Goal: Task Accomplishment & Management: Manage account settings

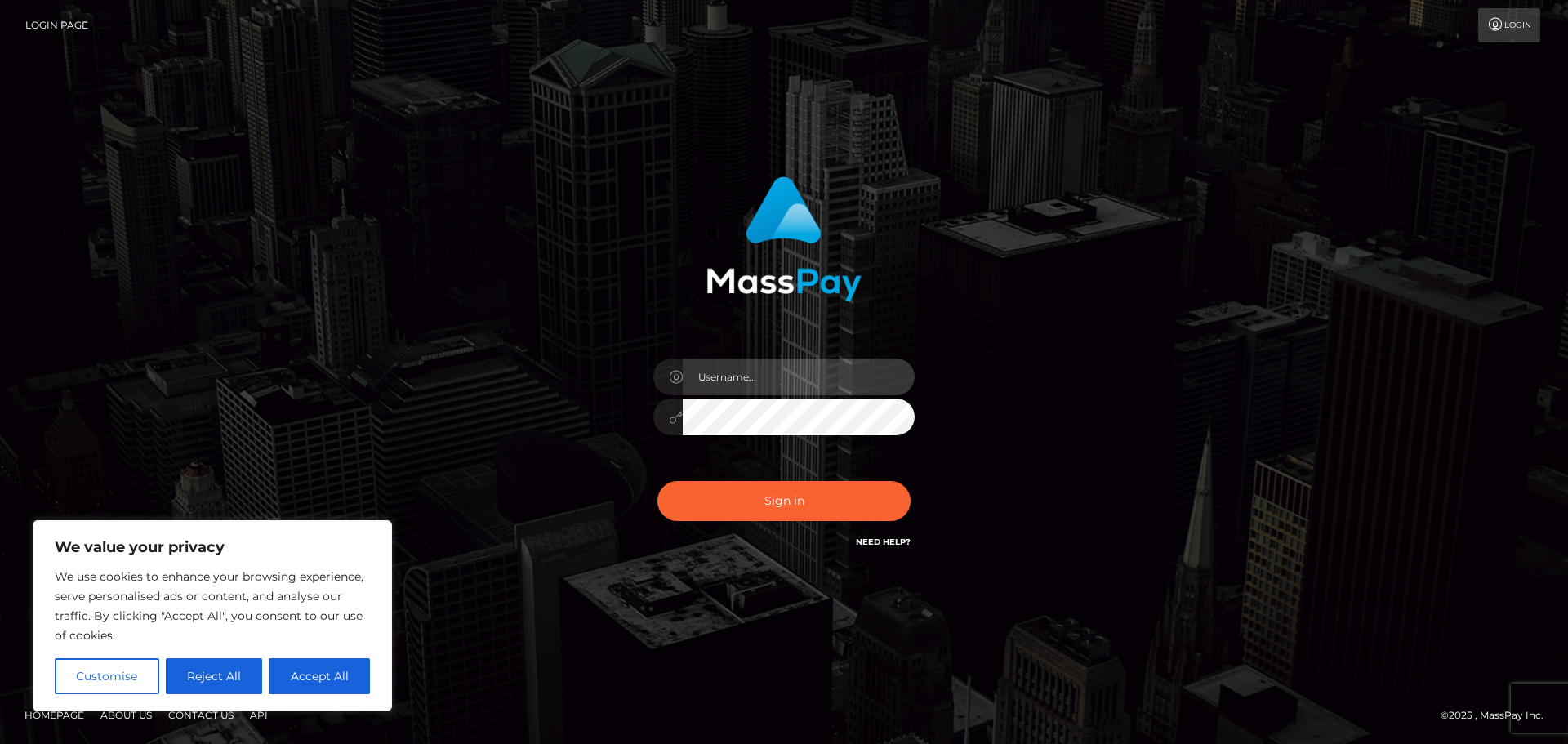
click at [770, 380] on input "text" at bounding box center [798, 376] width 232 height 37
type input "brambo_saur"
click at [657, 481] on button "Sign in" at bounding box center [783, 500] width 253 height 40
click at [738, 374] on input "text" at bounding box center [798, 376] width 232 height 37
type input "dino.bram@hotmail.com"
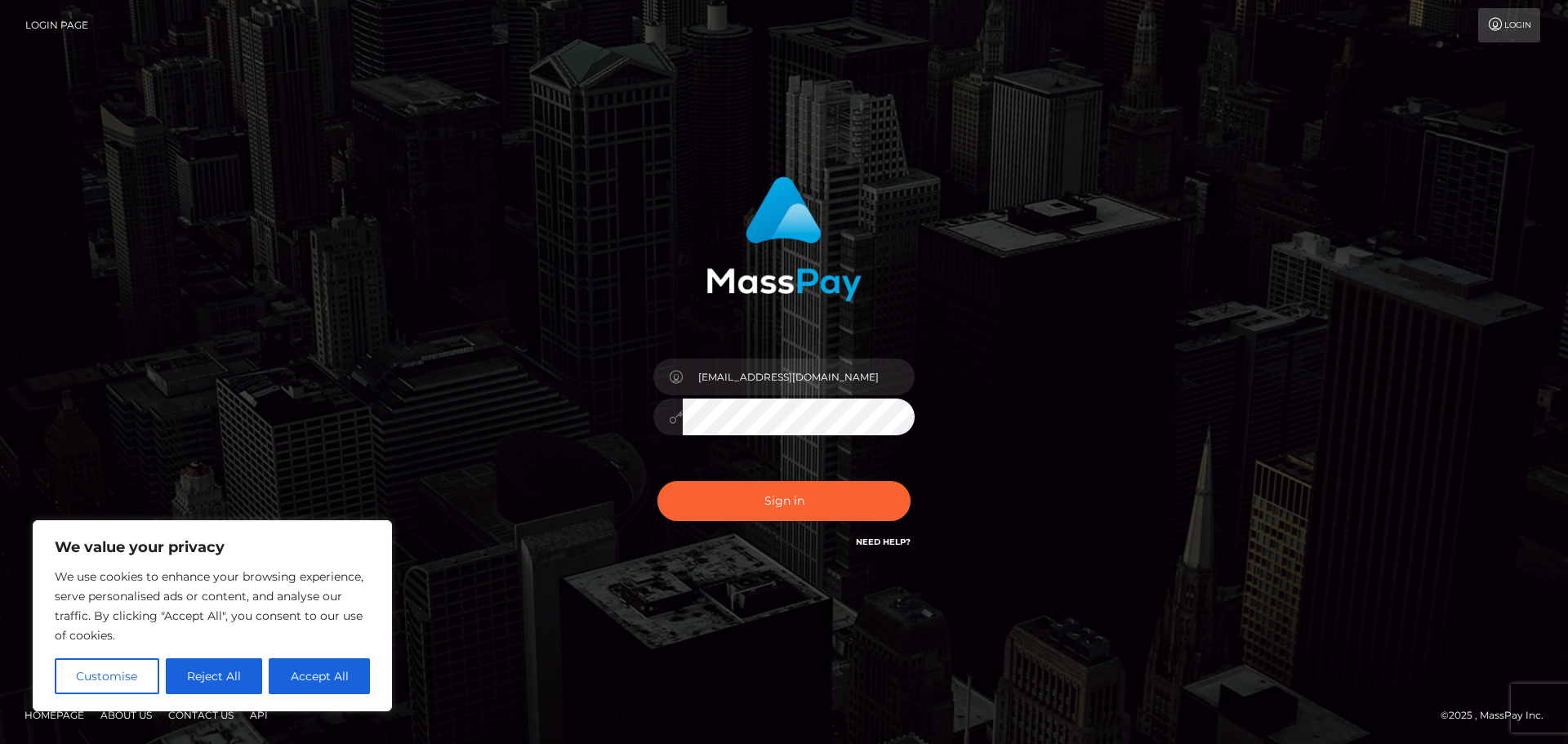
click at [657, 481] on button "Sign in" at bounding box center [783, 500] width 253 height 40
click at [768, 372] on input "text" at bounding box center [798, 376] width 232 height 37
type input "dino.bram@hotmail.com"
click at [657, 481] on button "Sign in" at bounding box center [783, 500] width 253 height 40
click at [327, 675] on button "Accept All" at bounding box center [319, 676] width 101 height 36
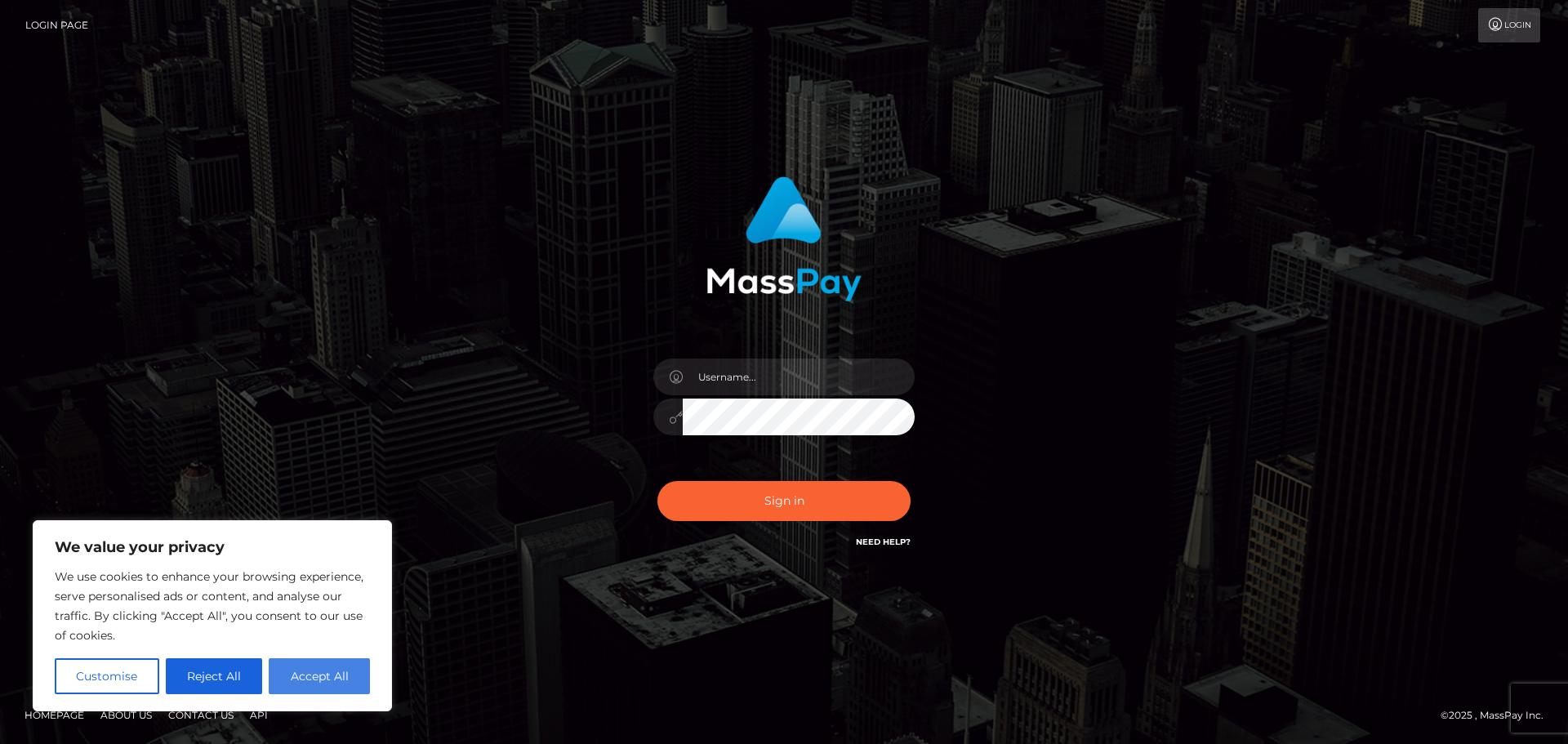
checkbox input "true"
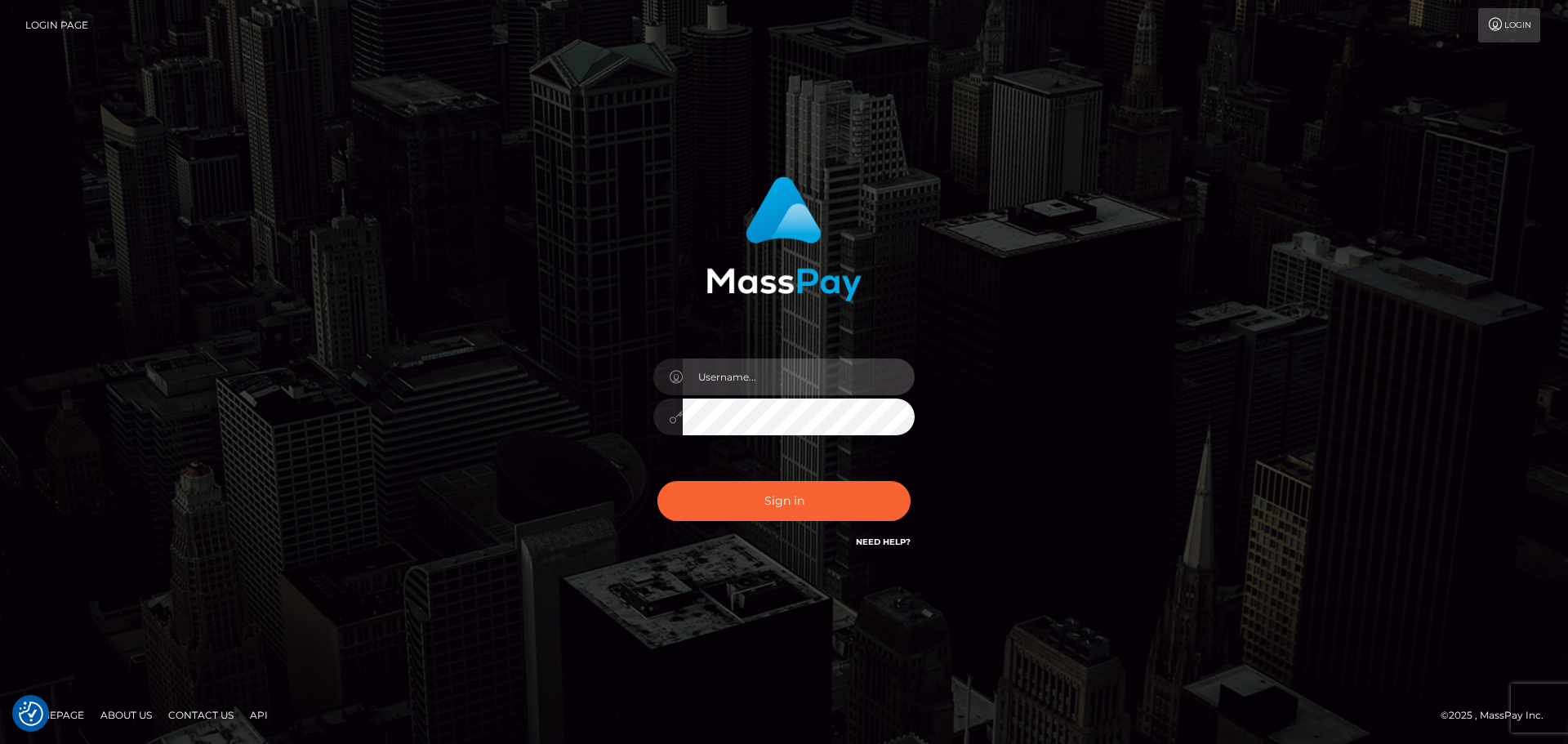
click at [765, 374] on input "text" at bounding box center [798, 376] width 232 height 37
type input "brambo_saur"
click at [657, 481] on button "Sign in" at bounding box center [783, 500] width 253 height 40
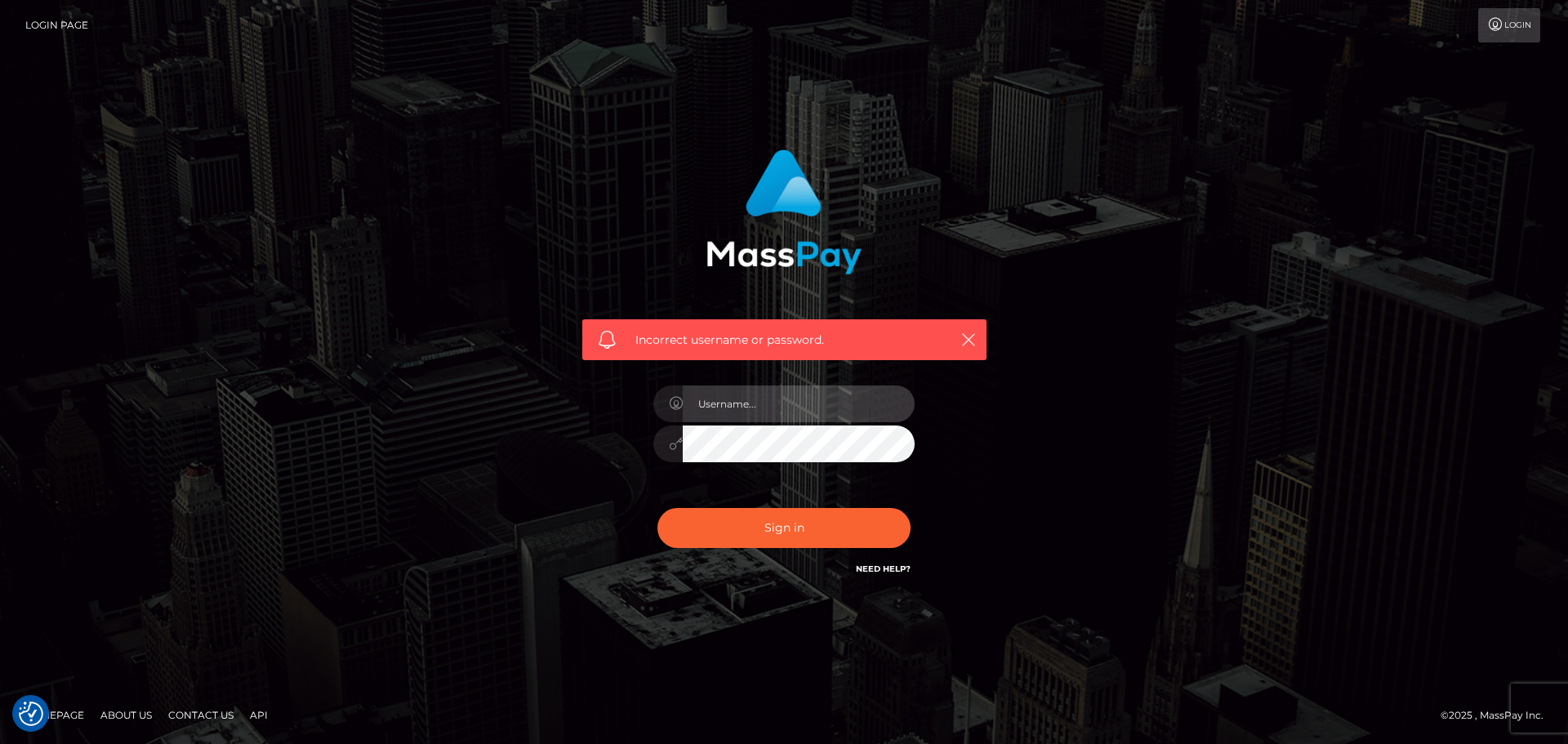
drag, startPoint x: 0, startPoint y: 0, endPoint x: 757, endPoint y: 412, distance: 861.9
click at [757, 412] on input "text" at bounding box center [798, 404] width 232 height 37
